Goal: Task Accomplishment & Management: Use online tool/utility

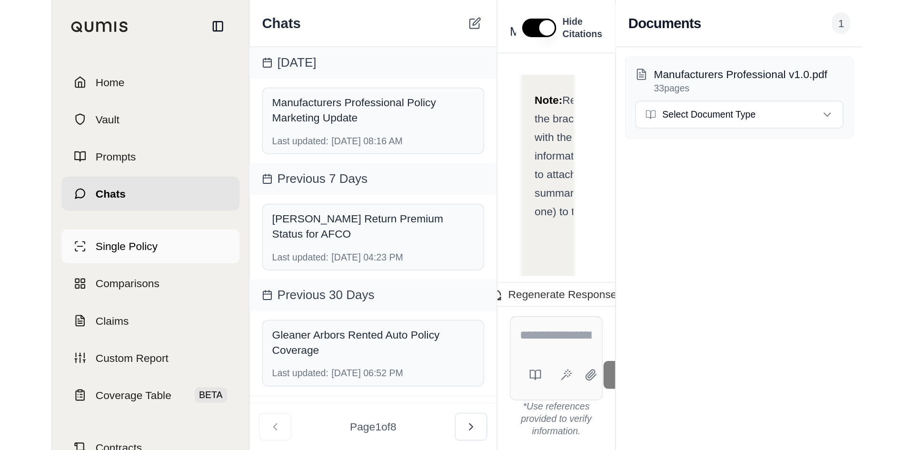
scroll to position [5835, 0]
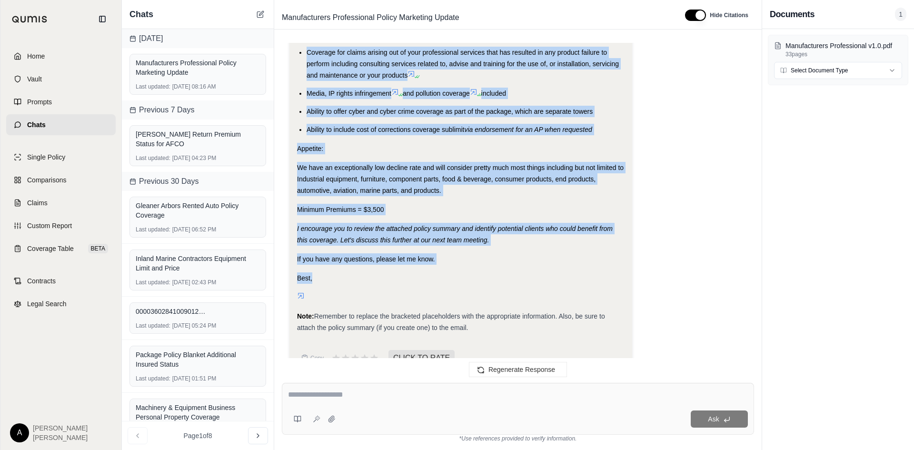
drag, startPoint x: 67, startPoint y: 60, endPoint x: 148, endPoint y: 84, distance: 83.8
click at [67, 60] on link "Home" at bounding box center [61, 56] width 110 height 21
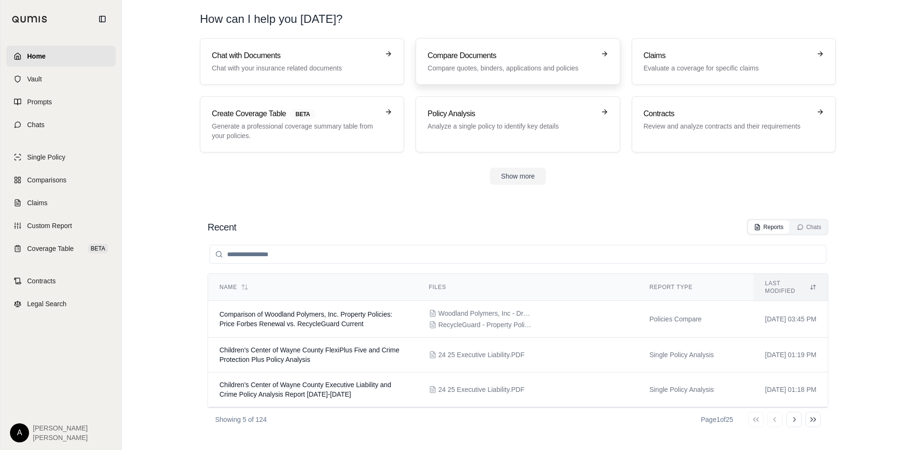
click at [504, 52] on h3 "Compare Documents" at bounding box center [511, 55] width 167 height 11
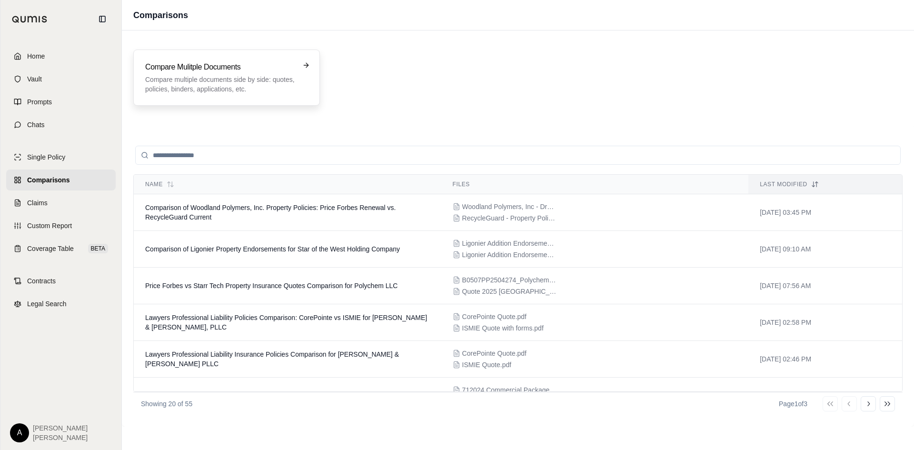
click at [189, 79] on p "Compare multiple documents side by side: quotes, policies, binders, application…" at bounding box center [220, 84] width 150 height 19
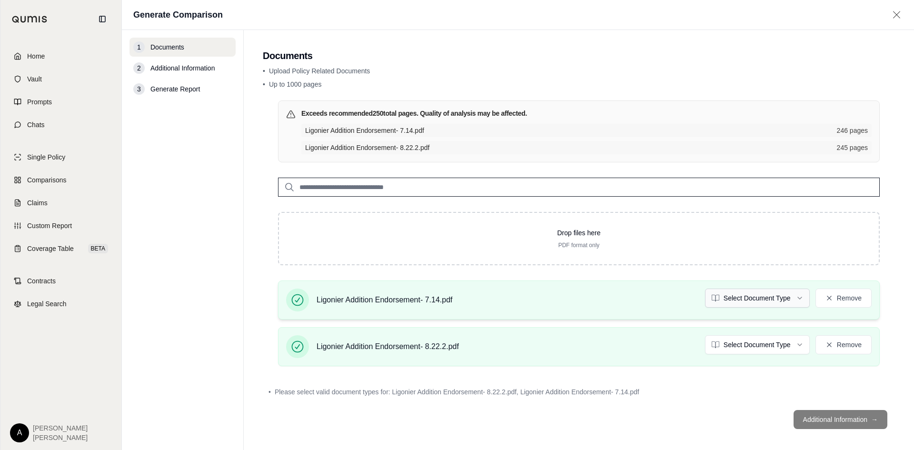
click at [757, 301] on html "Home Vault Prompts Chats Single Policy Comparisons Claims Custom Report Coverag…" at bounding box center [457, 225] width 914 height 450
click at [757, 355] on div "Ligonier Addition Endorsement- 8.22.2.pdf Select Document Type Remove" at bounding box center [579, 346] width 586 height 23
click at [756, 348] on html "Home Vault Prompts Chats Single Policy Comparisons Claims Custom Report Coverag…" at bounding box center [457, 225] width 914 height 450
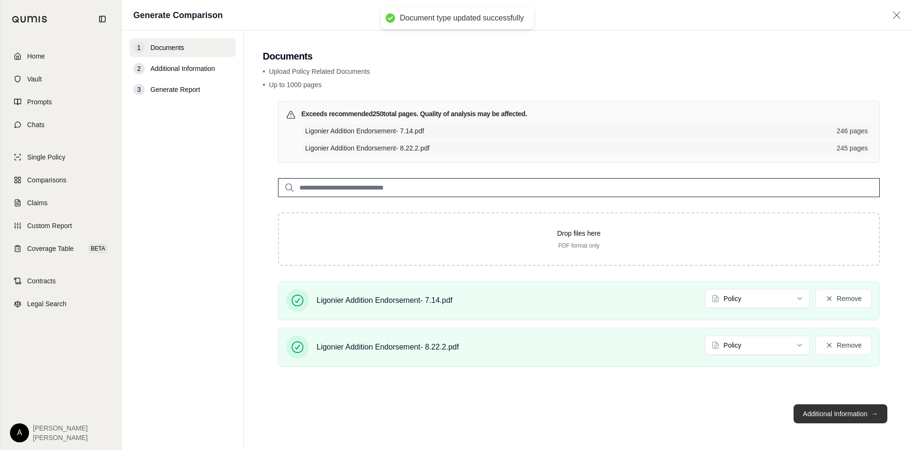
click at [837, 411] on button "Additional Information →" at bounding box center [841, 413] width 94 height 19
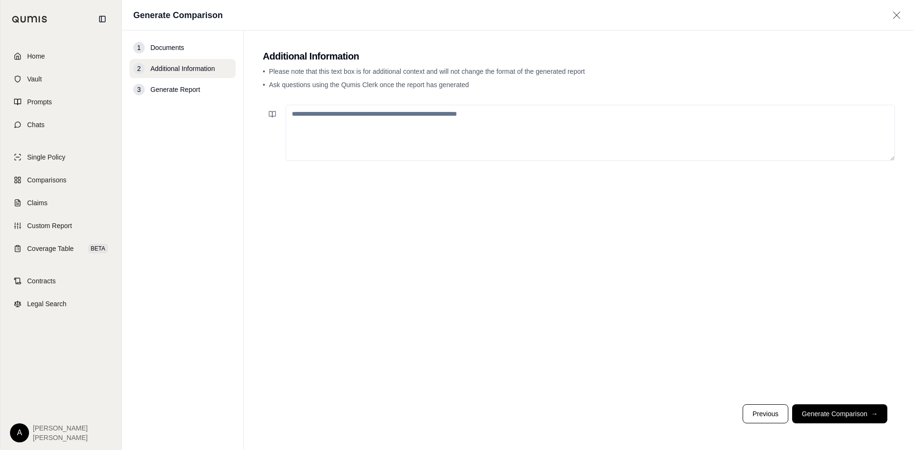
click at [369, 126] on textarea at bounding box center [591, 133] width 610 height 56
type textarea "**********"
click at [868, 421] on button "Generate Comparison →" at bounding box center [839, 413] width 95 height 19
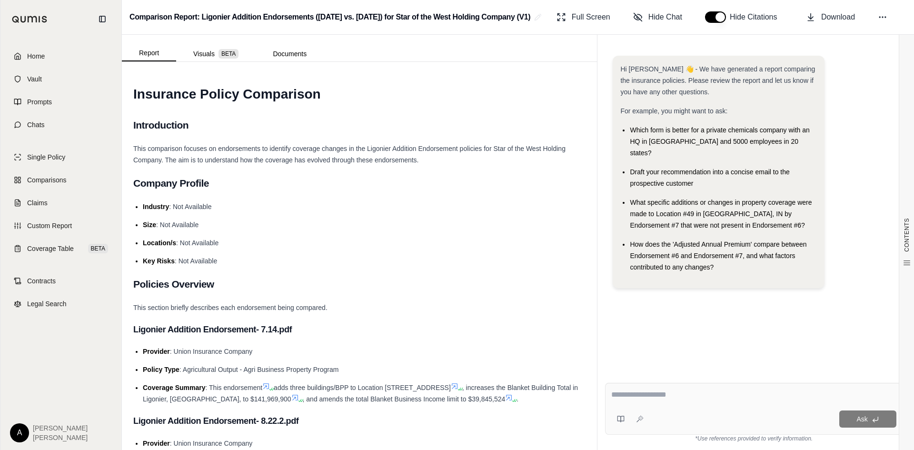
click at [677, 396] on textarea at bounding box center [753, 394] width 285 height 11
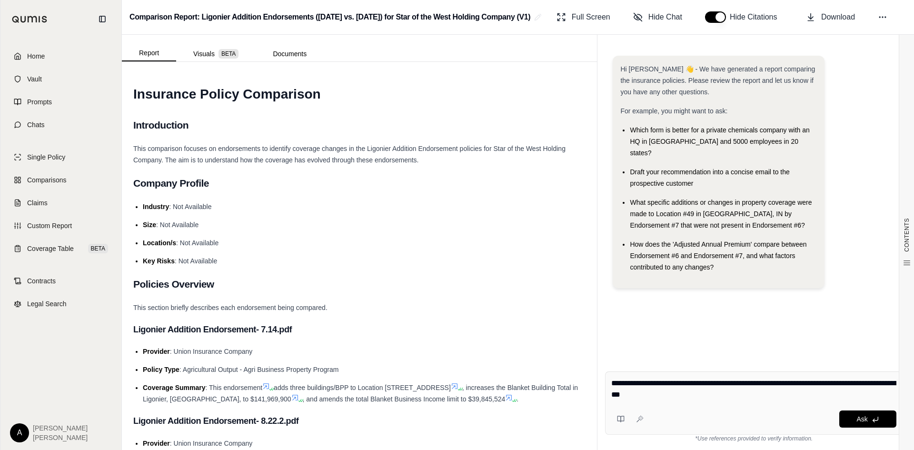
type textarea "**********"
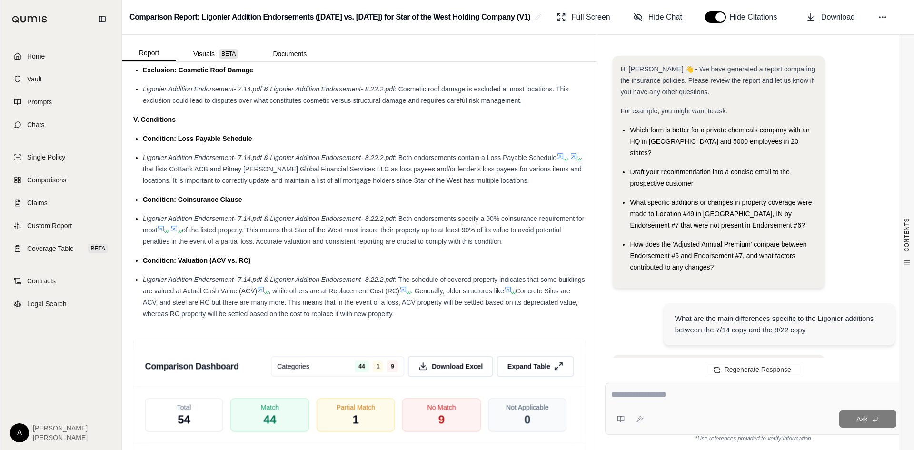
scroll to position [879, 0]
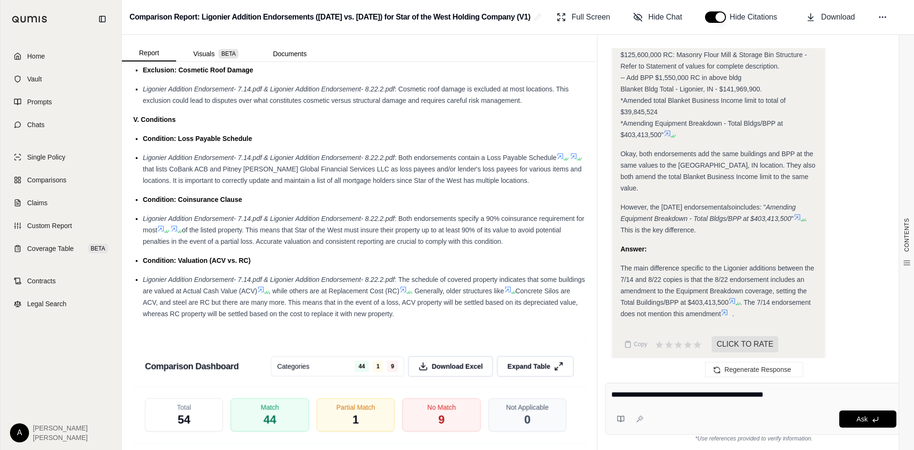
type textarea "**********"
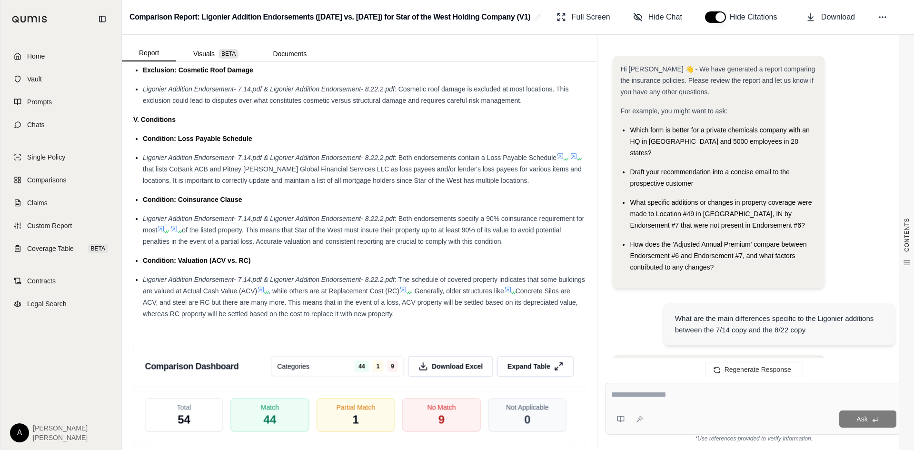
scroll to position [30267, 0]
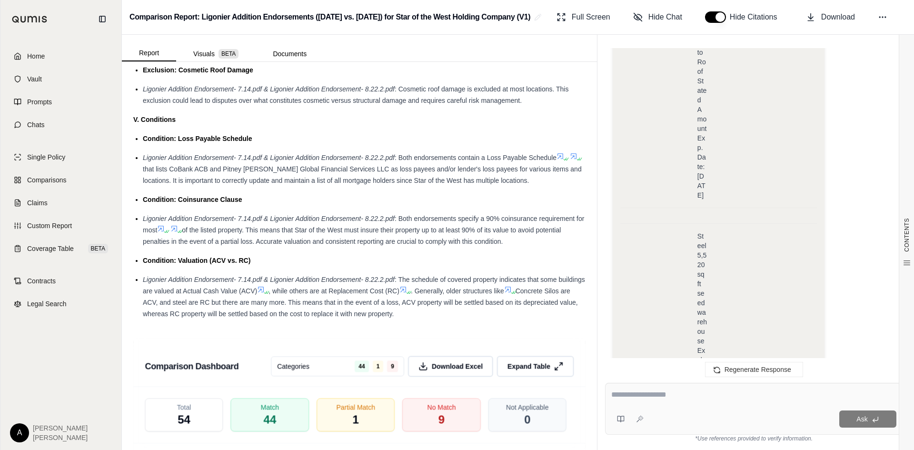
click at [687, 401] on div at bounding box center [753, 396] width 285 height 15
click at [684, 393] on textarea at bounding box center [753, 394] width 285 height 11
type textarea "**********"
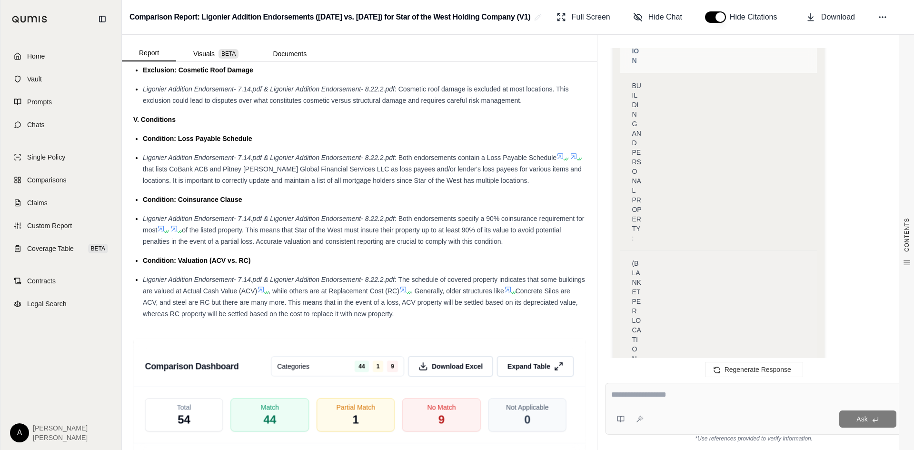
scroll to position [28932, 0]
